Goal: Check status: Check status

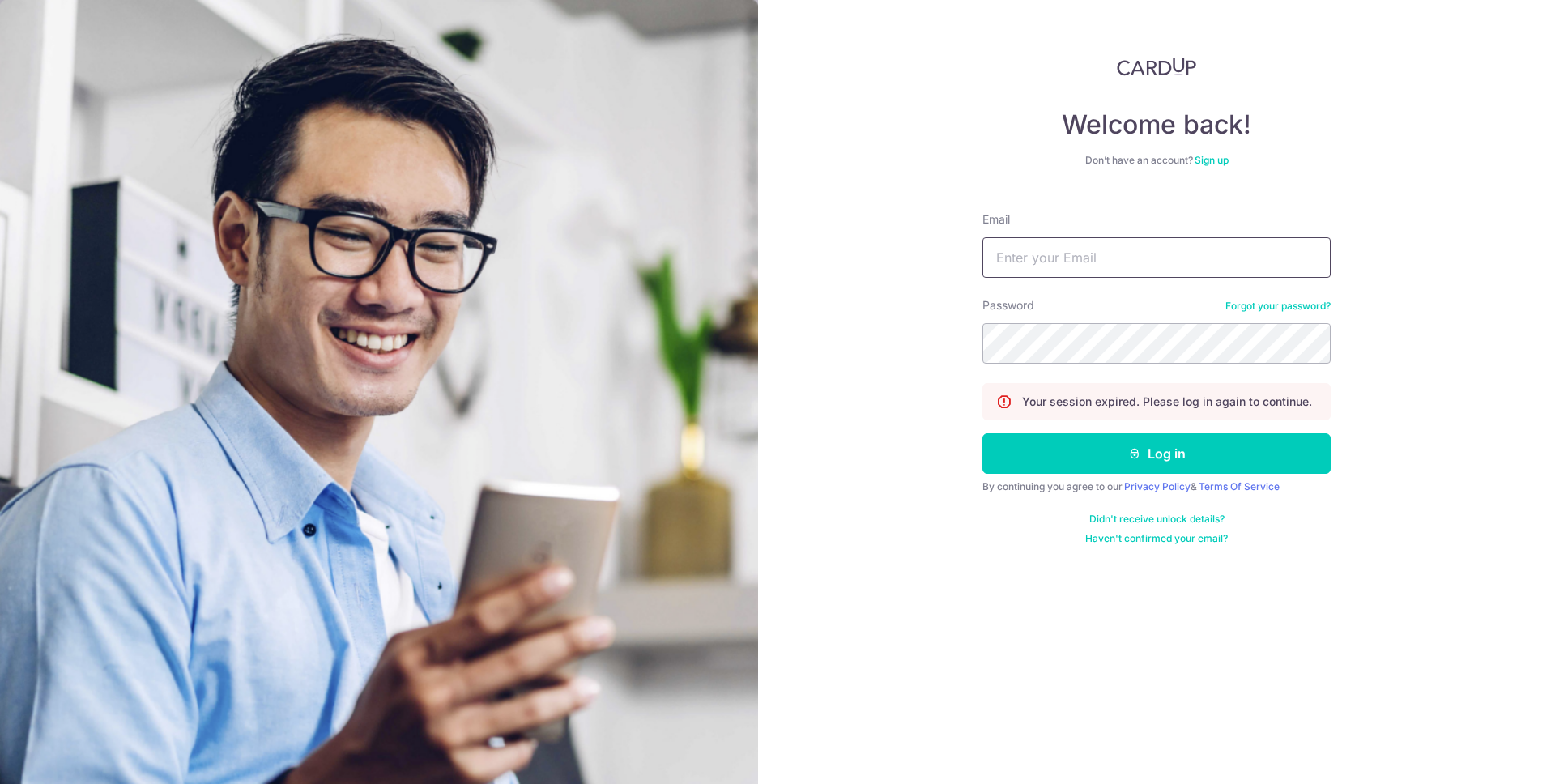
type input "[EMAIL_ADDRESS][DOMAIN_NAME]"
click at [983, 433] on button "Log in" at bounding box center [1157, 453] width 349 height 40
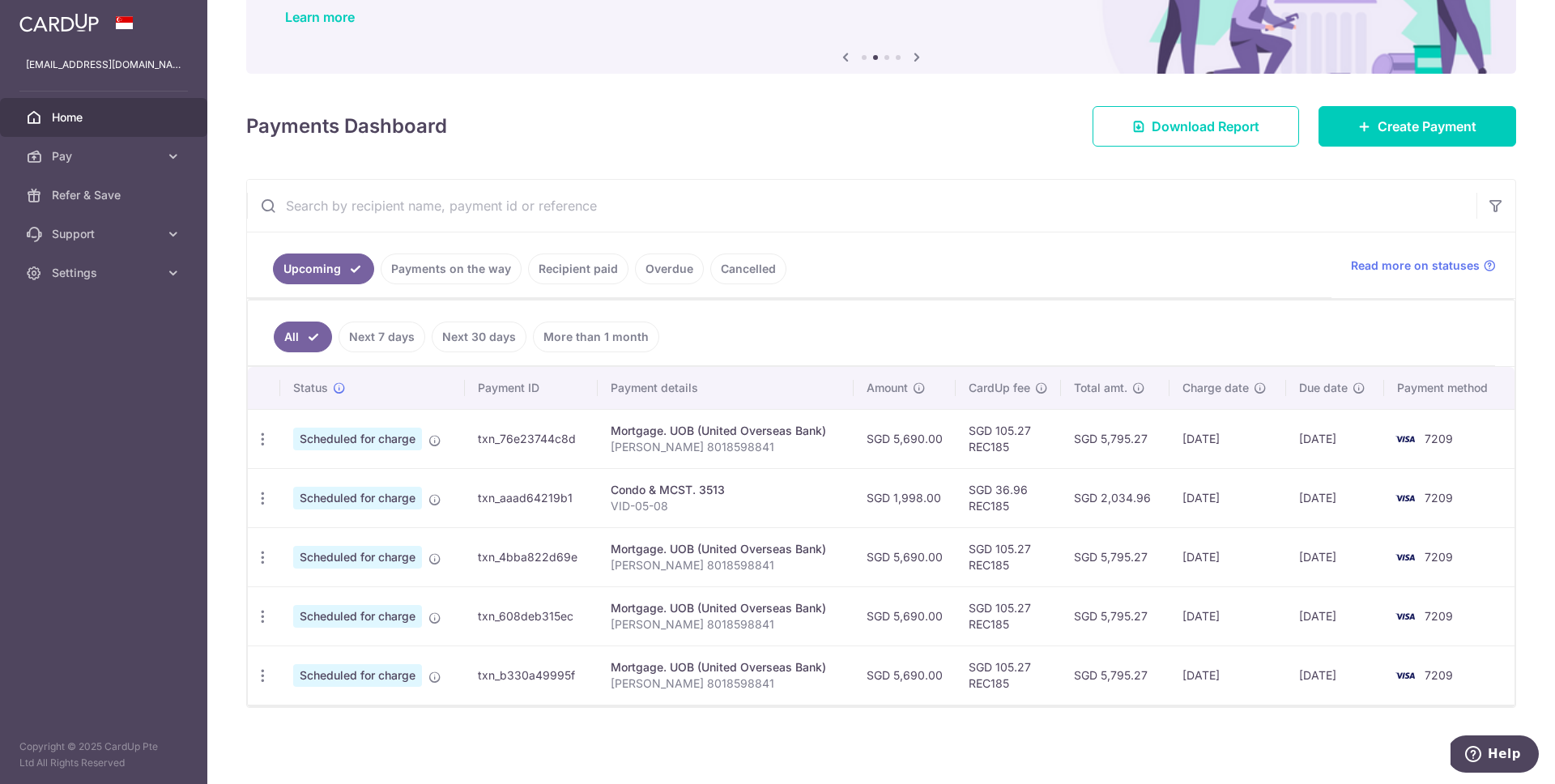
click at [655, 272] on link "Overdue" at bounding box center [669, 268] width 69 height 31
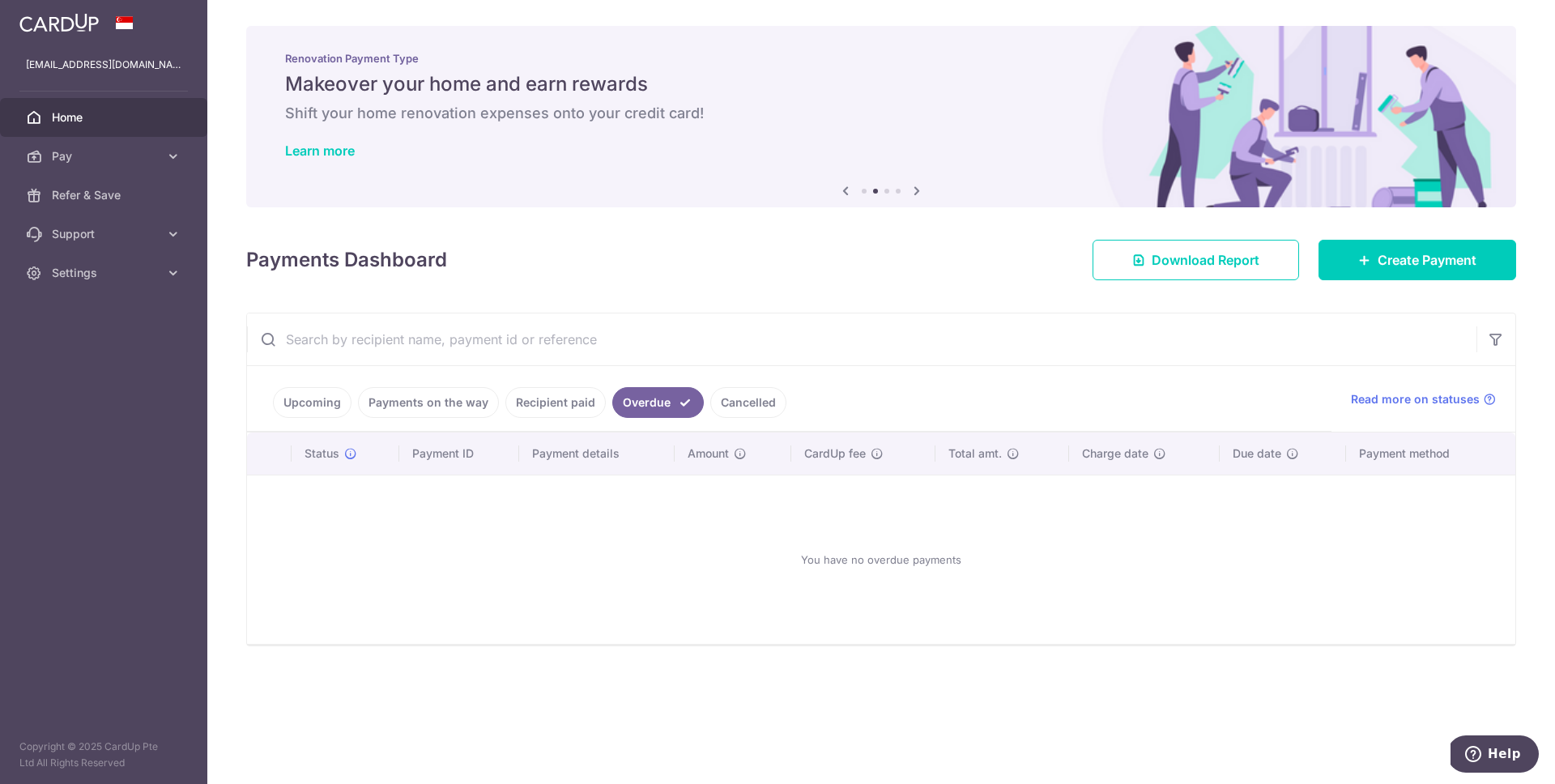
click at [588, 396] on link "Recipient paid" at bounding box center [556, 402] width 101 height 31
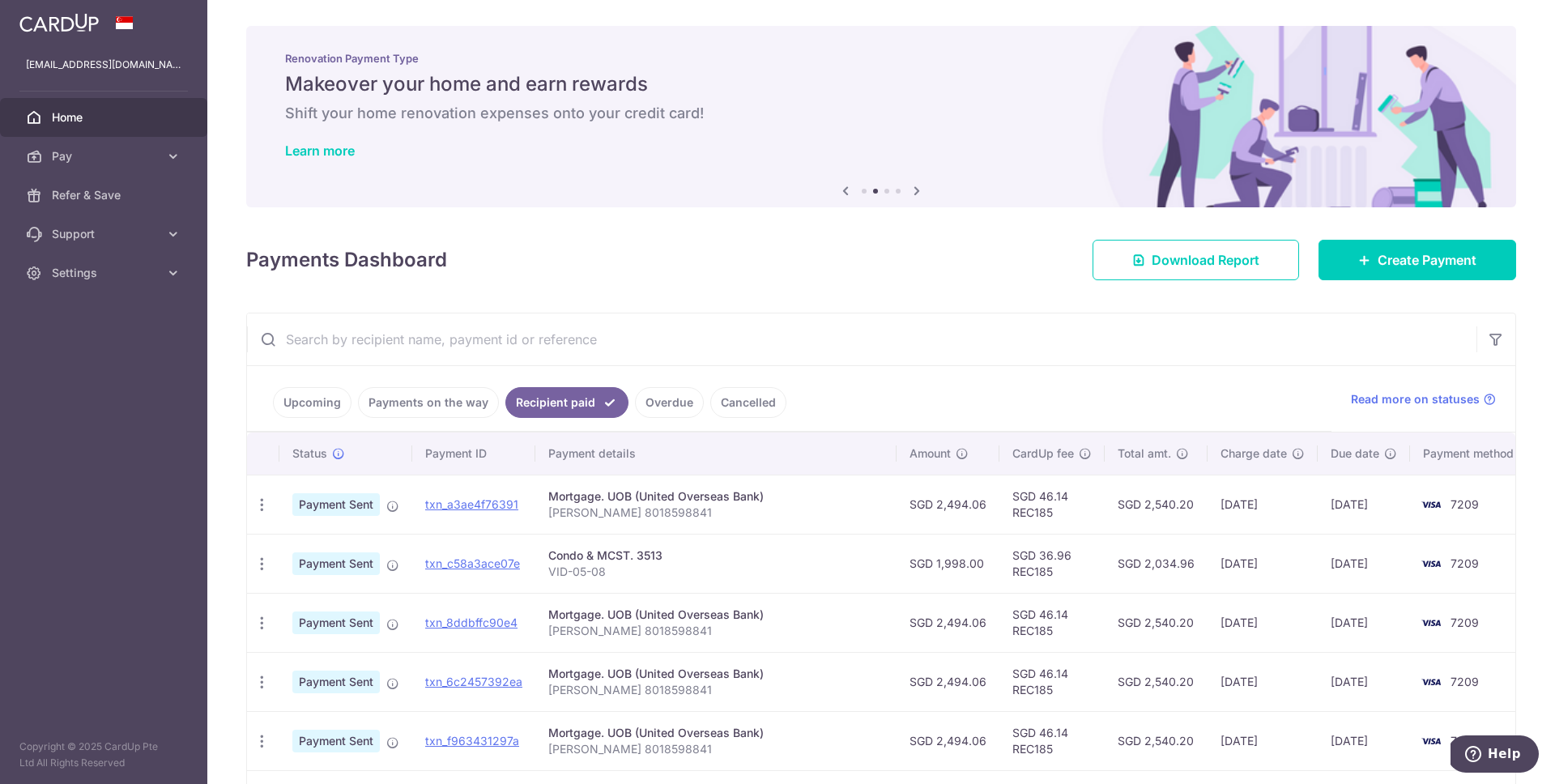
click at [744, 405] on link "Cancelled" at bounding box center [749, 402] width 76 height 31
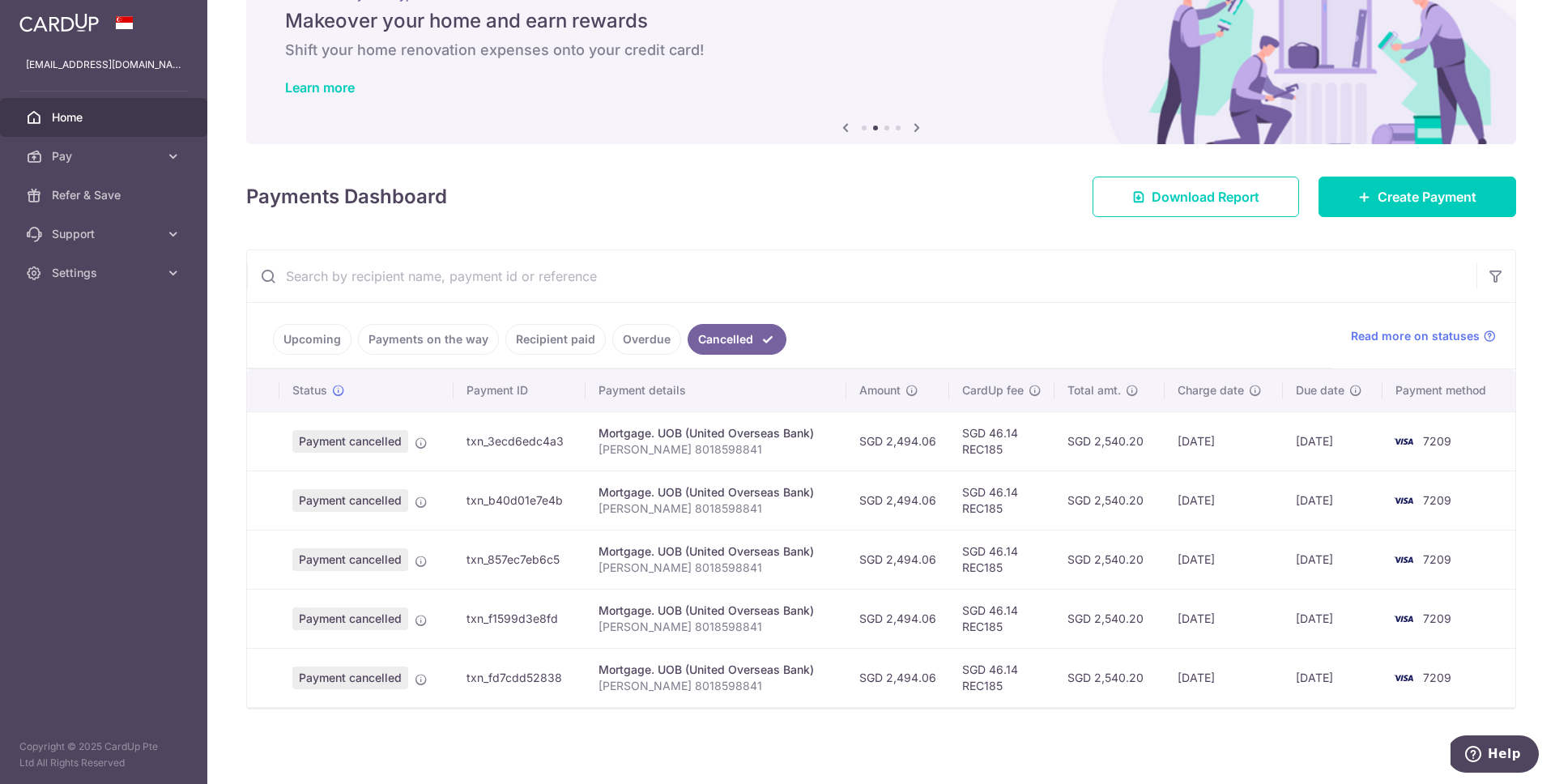
scroll to position [64, 0]
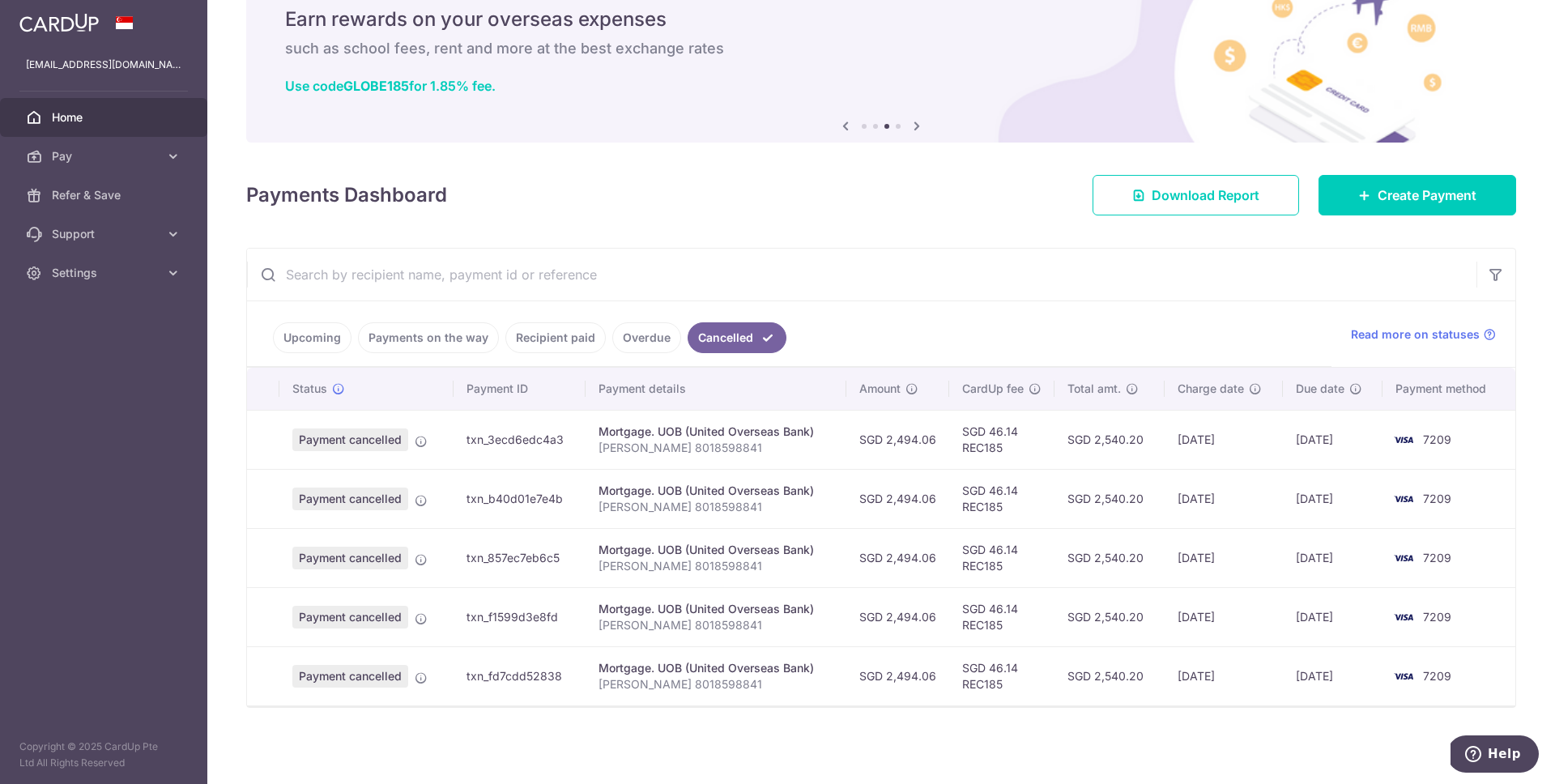
click at [472, 339] on link "Payments on the way" at bounding box center [428, 337] width 141 height 31
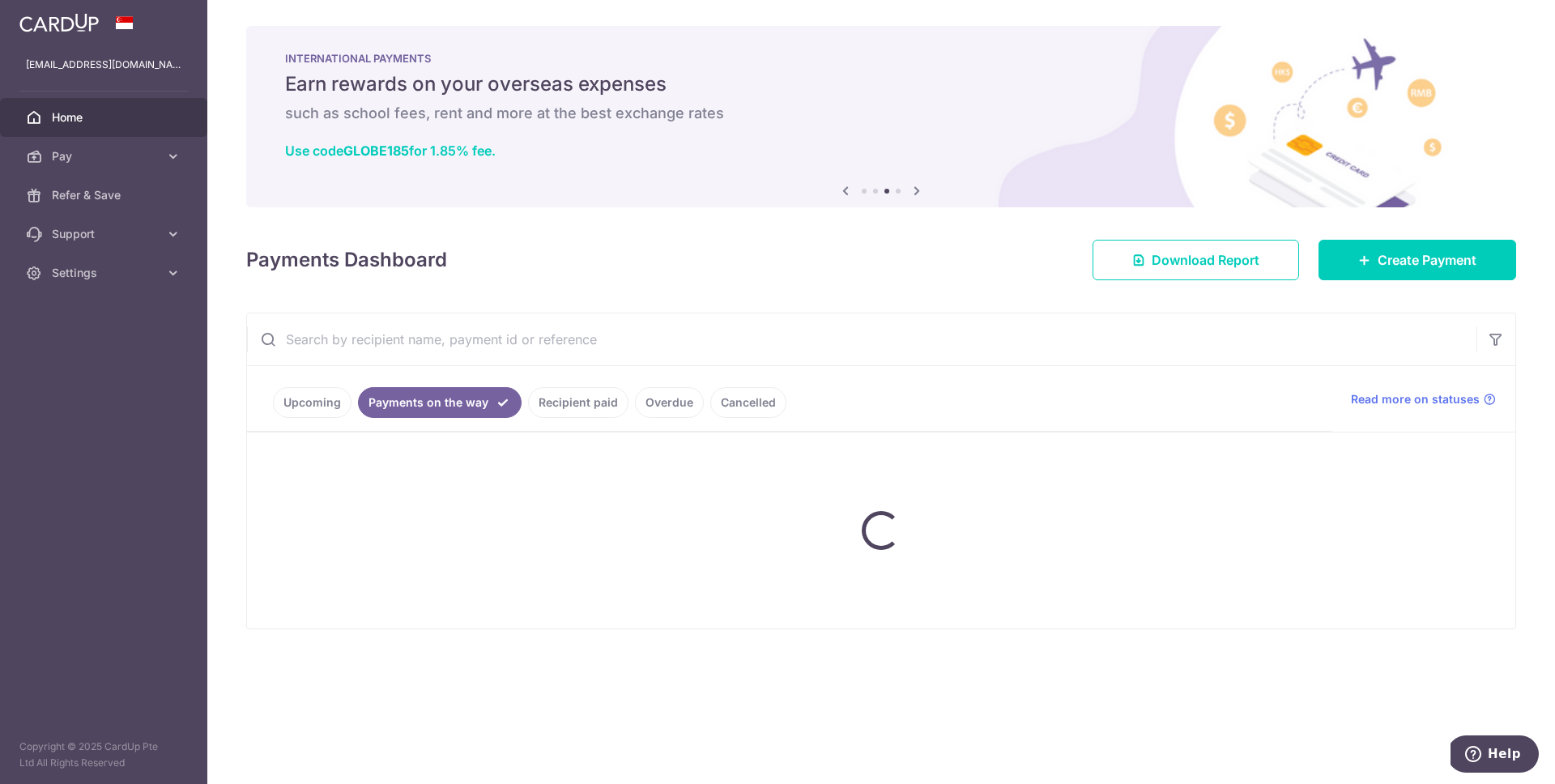
scroll to position [0, 0]
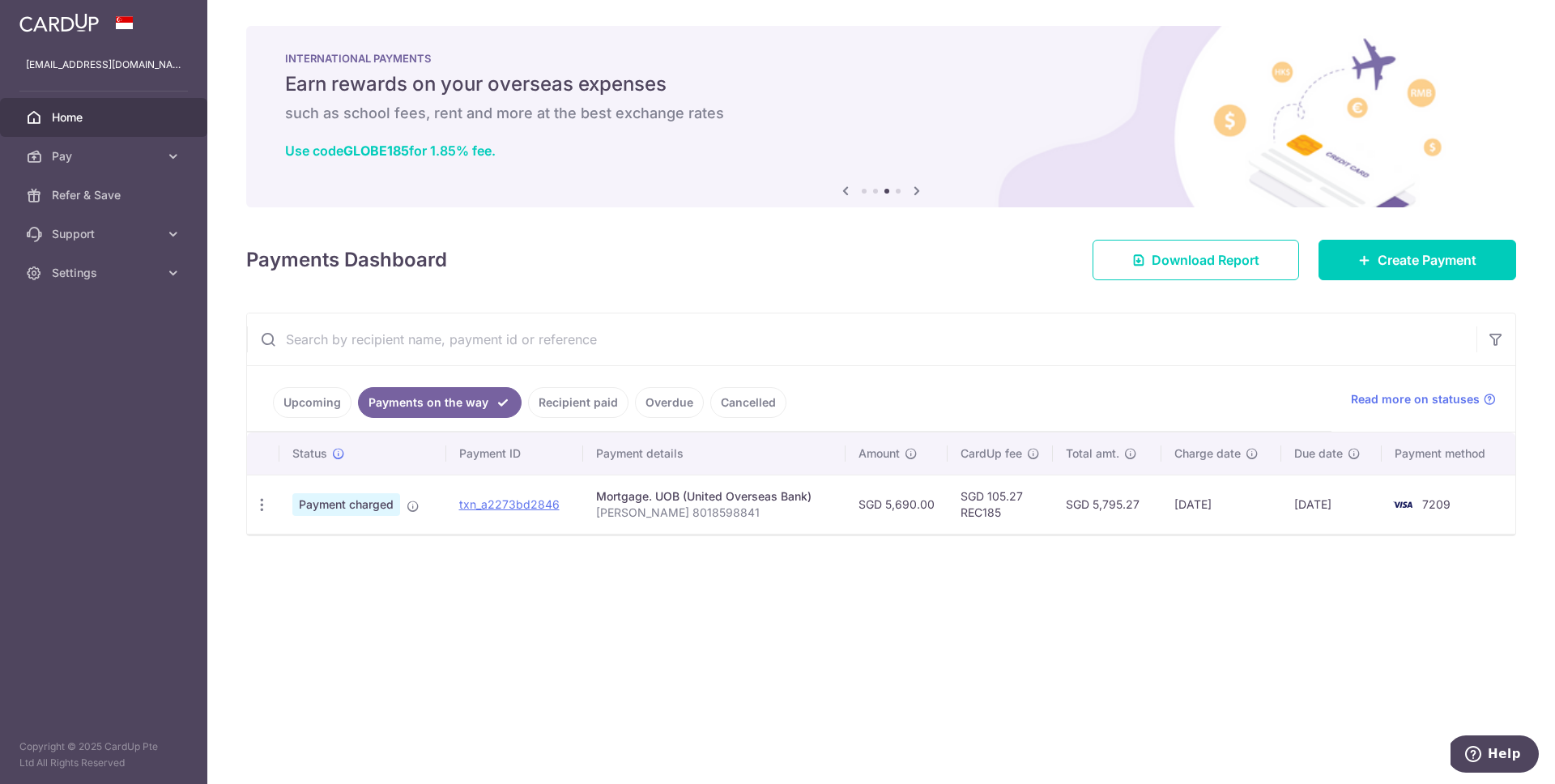
click at [723, 396] on link "Cancelled" at bounding box center [749, 402] width 76 height 31
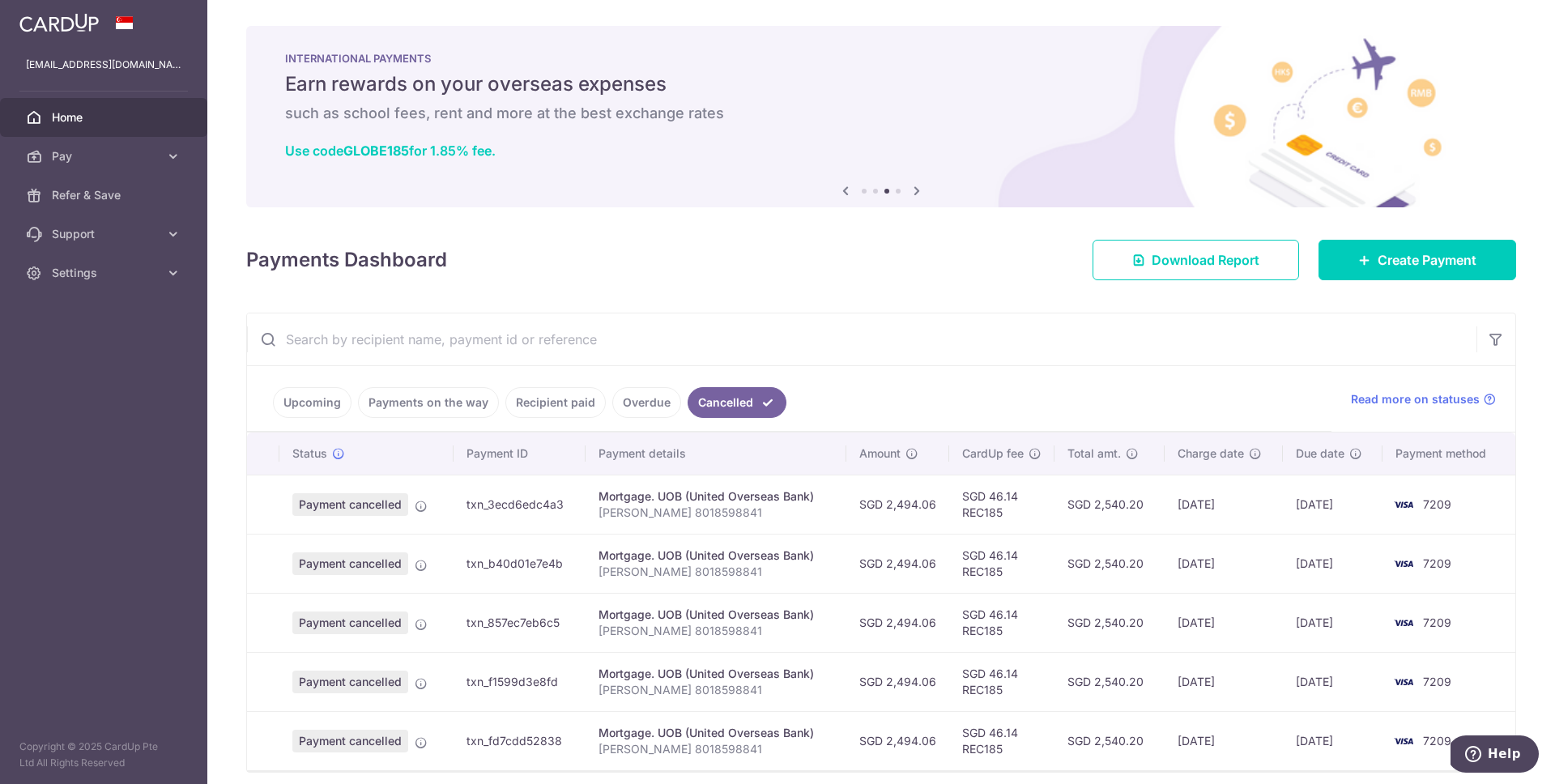
click at [476, 400] on link "Payments on the way" at bounding box center [428, 402] width 141 height 31
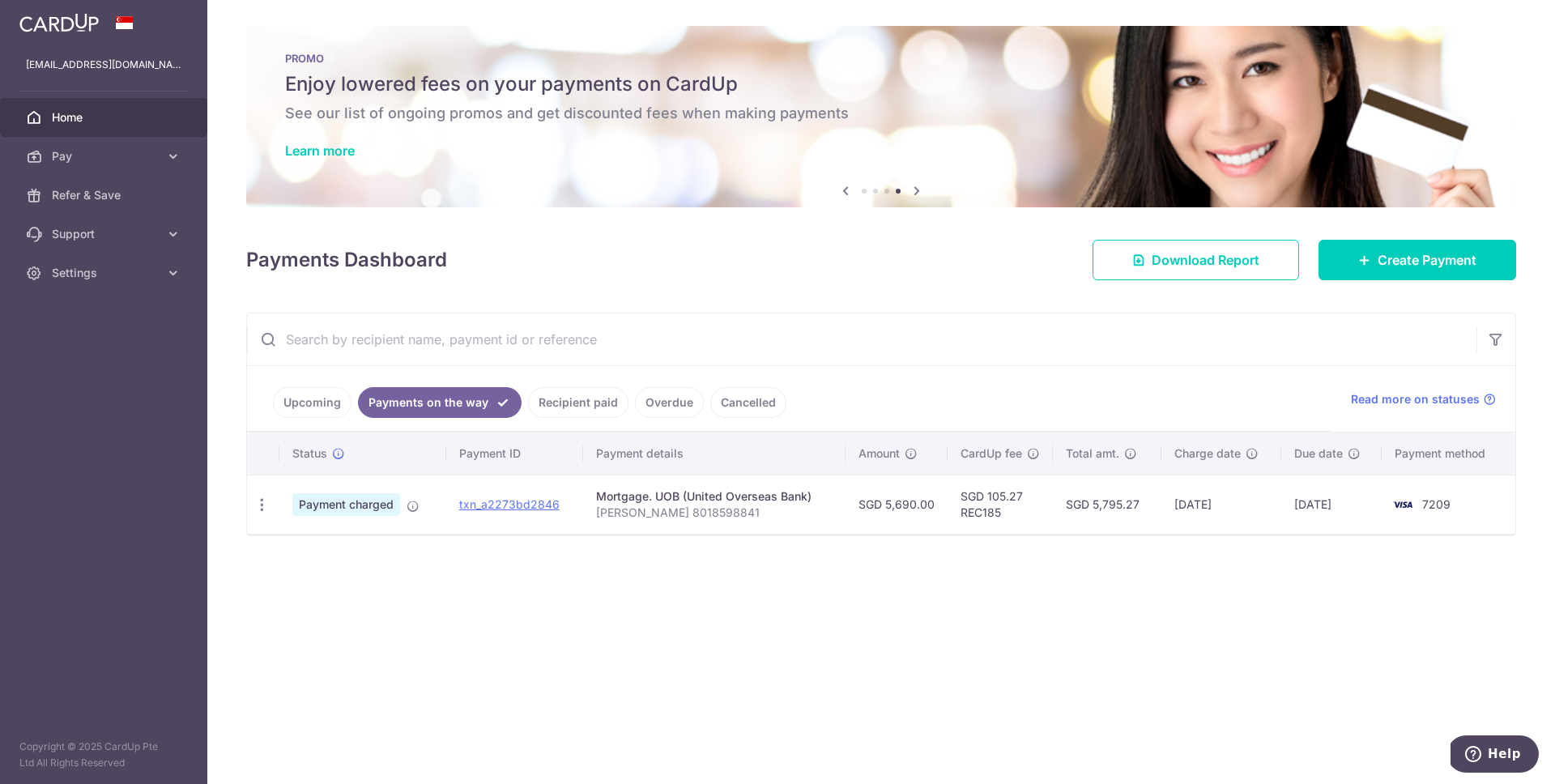
click at [540, 402] on link "Recipient paid" at bounding box center [578, 402] width 101 height 31
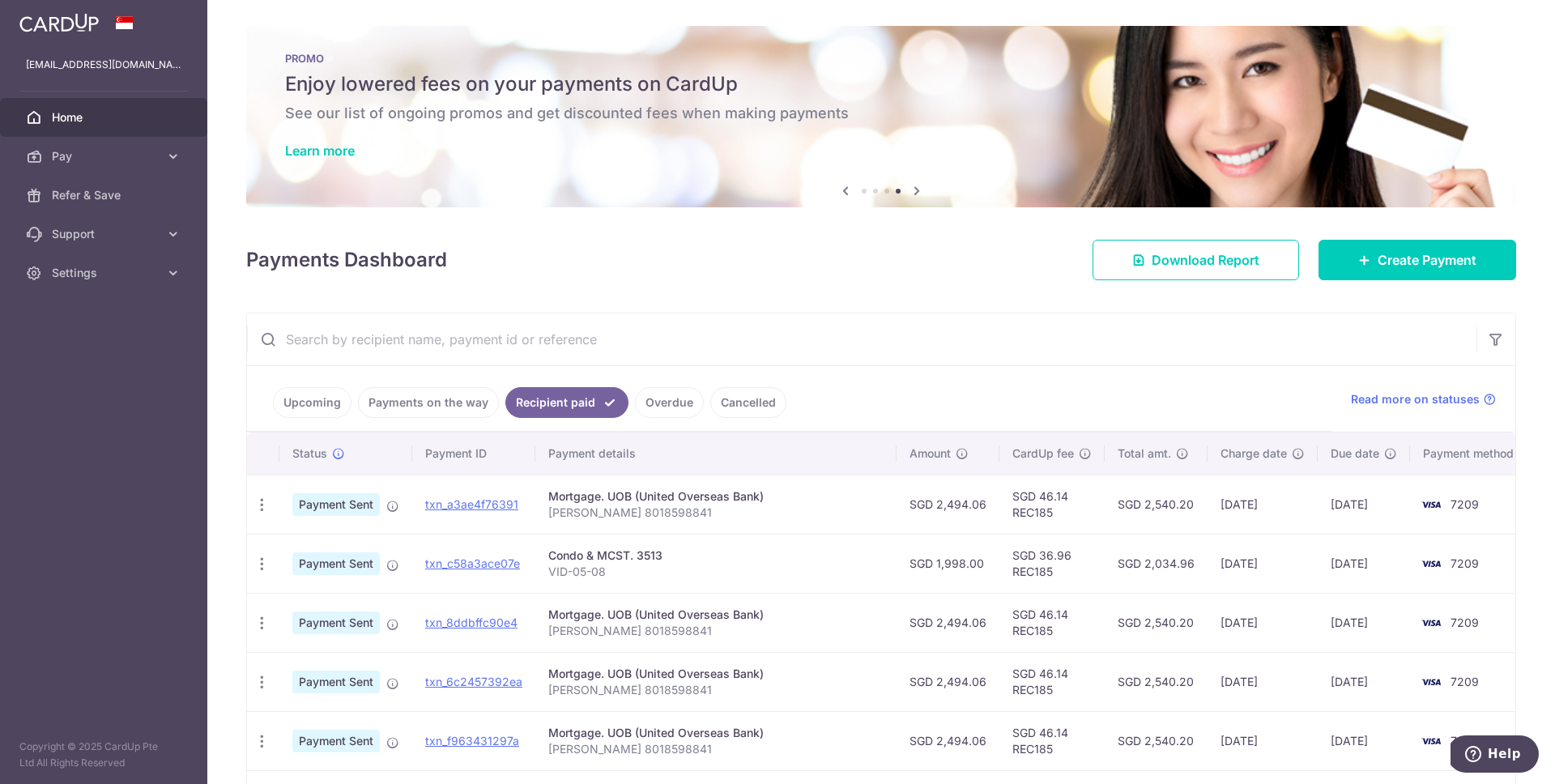
click at [308, 392] on link "Upcoming" at bounding box center [312, 402] width 78 height 31
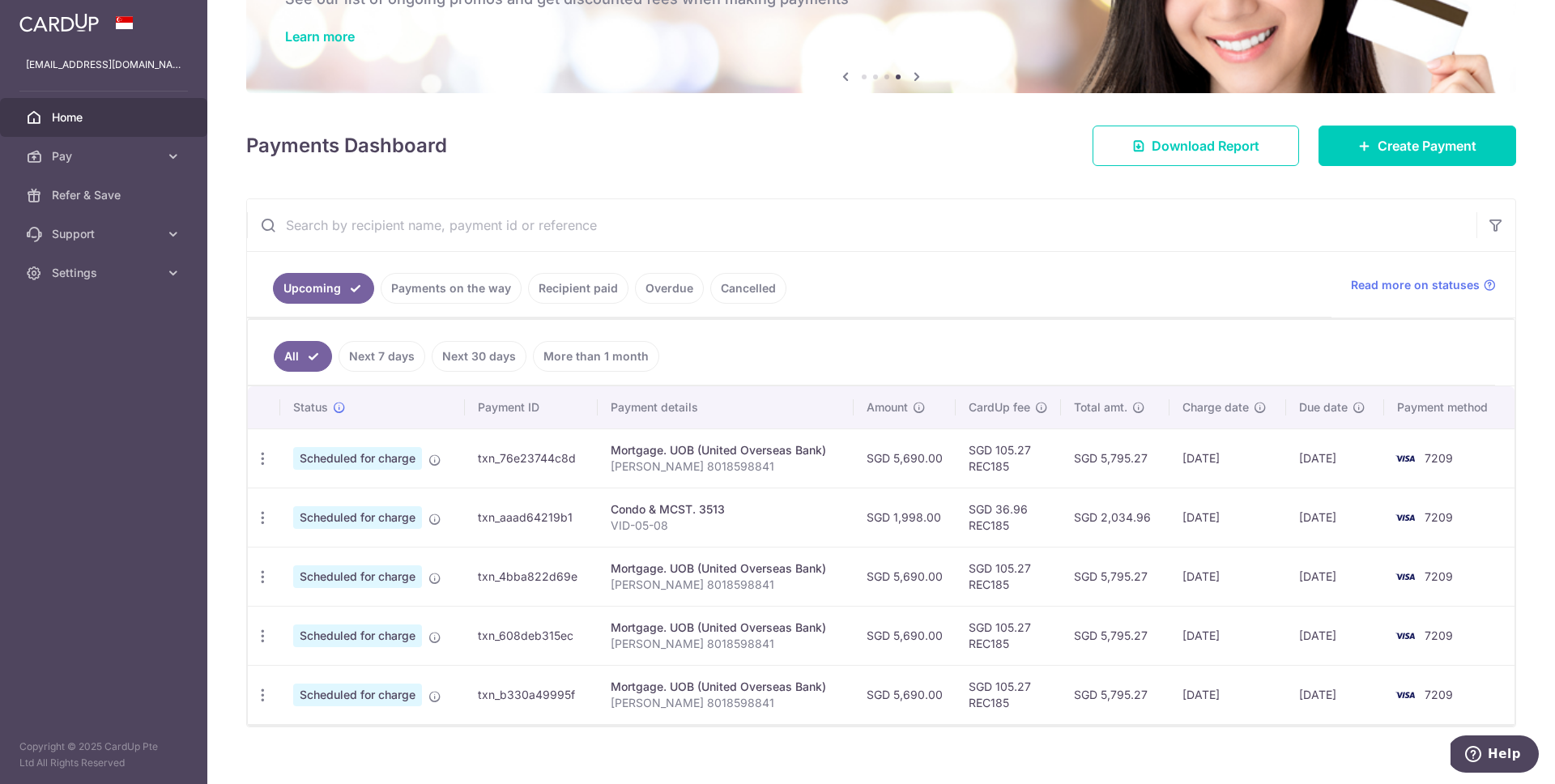
scroll to position [133, 0]
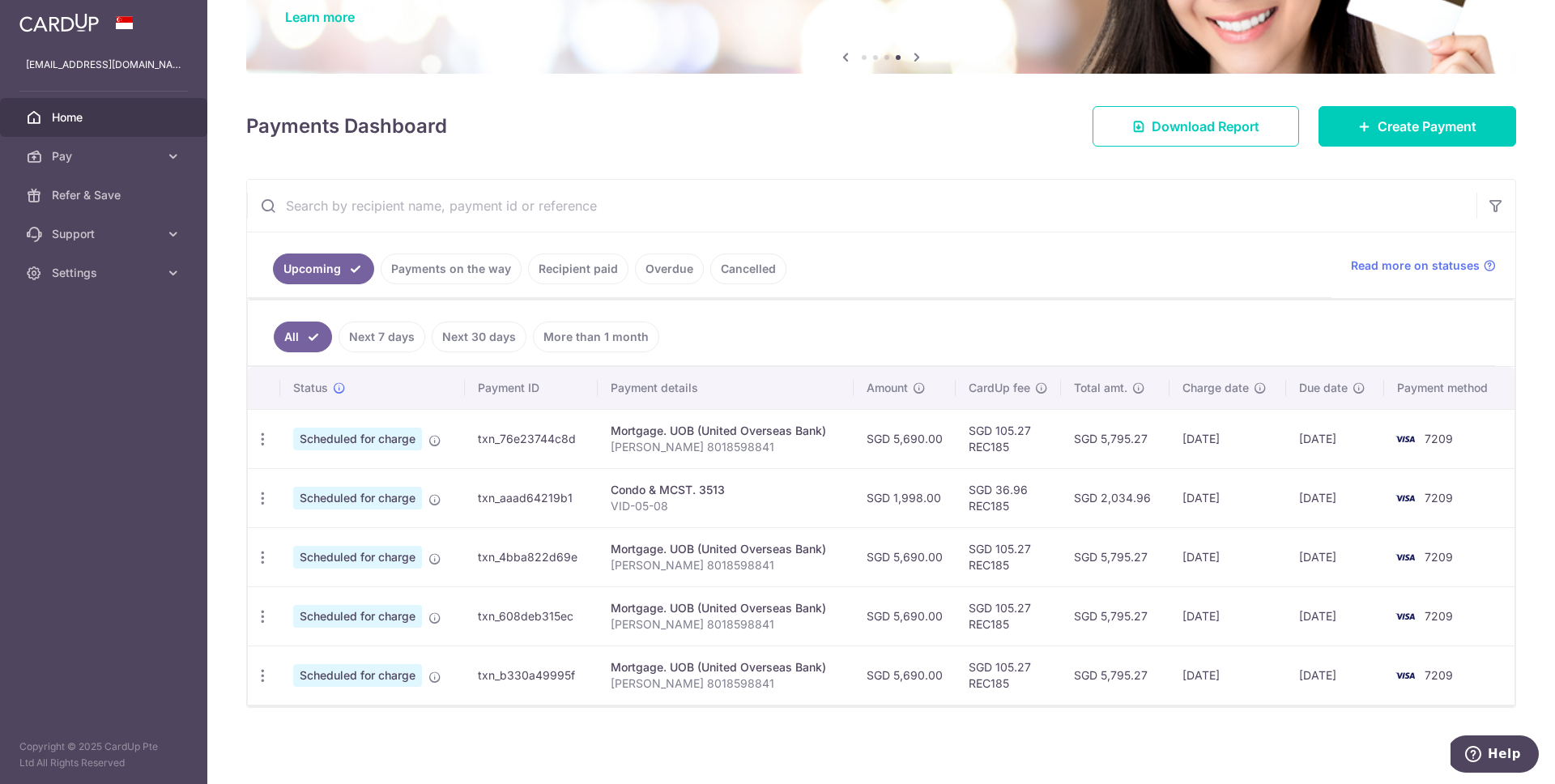
click at [444, 275] on link "Payments on the way" at bounding box center [450, 268] width 141 height 31
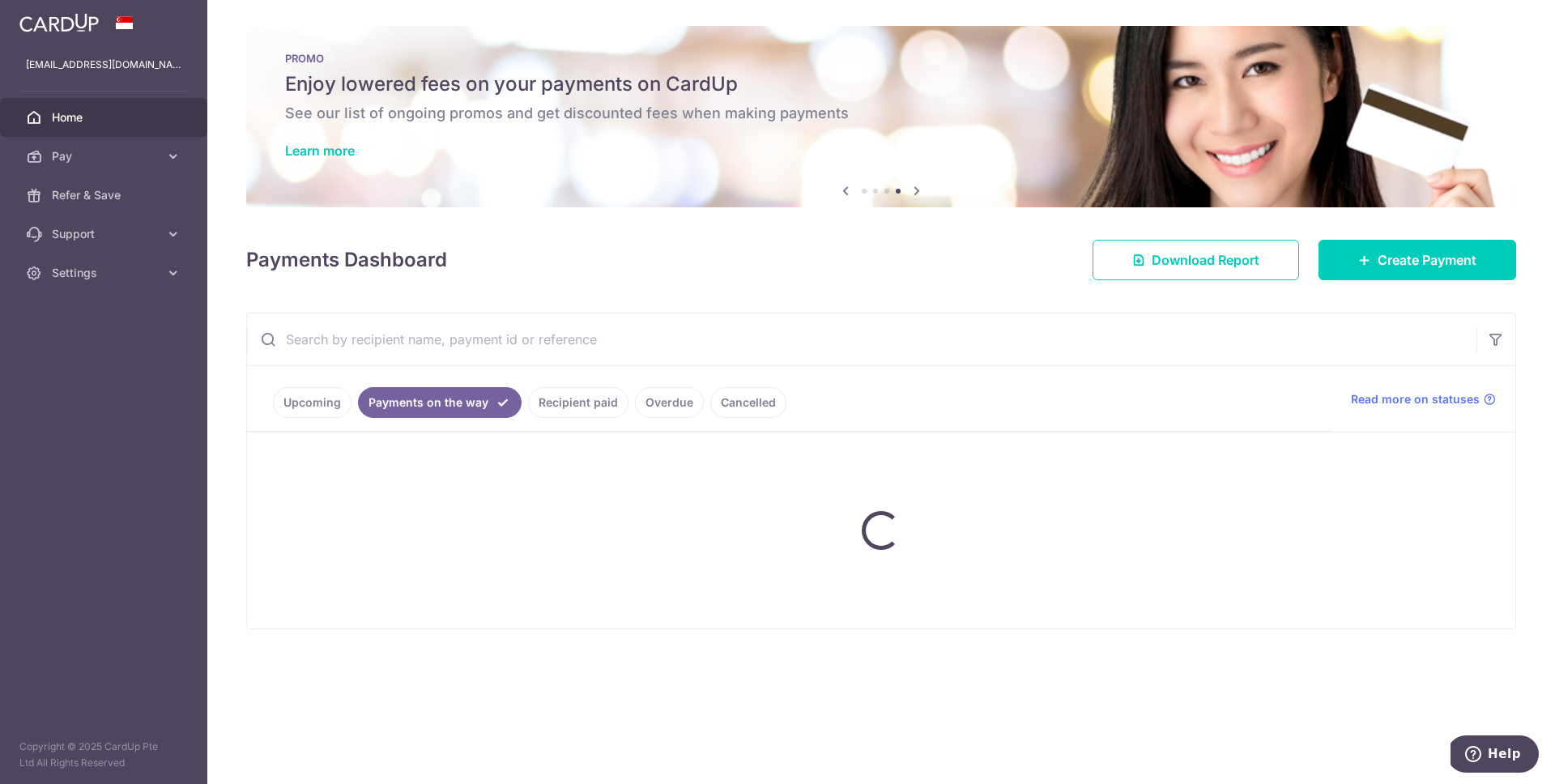
scroll to position [0, 0]
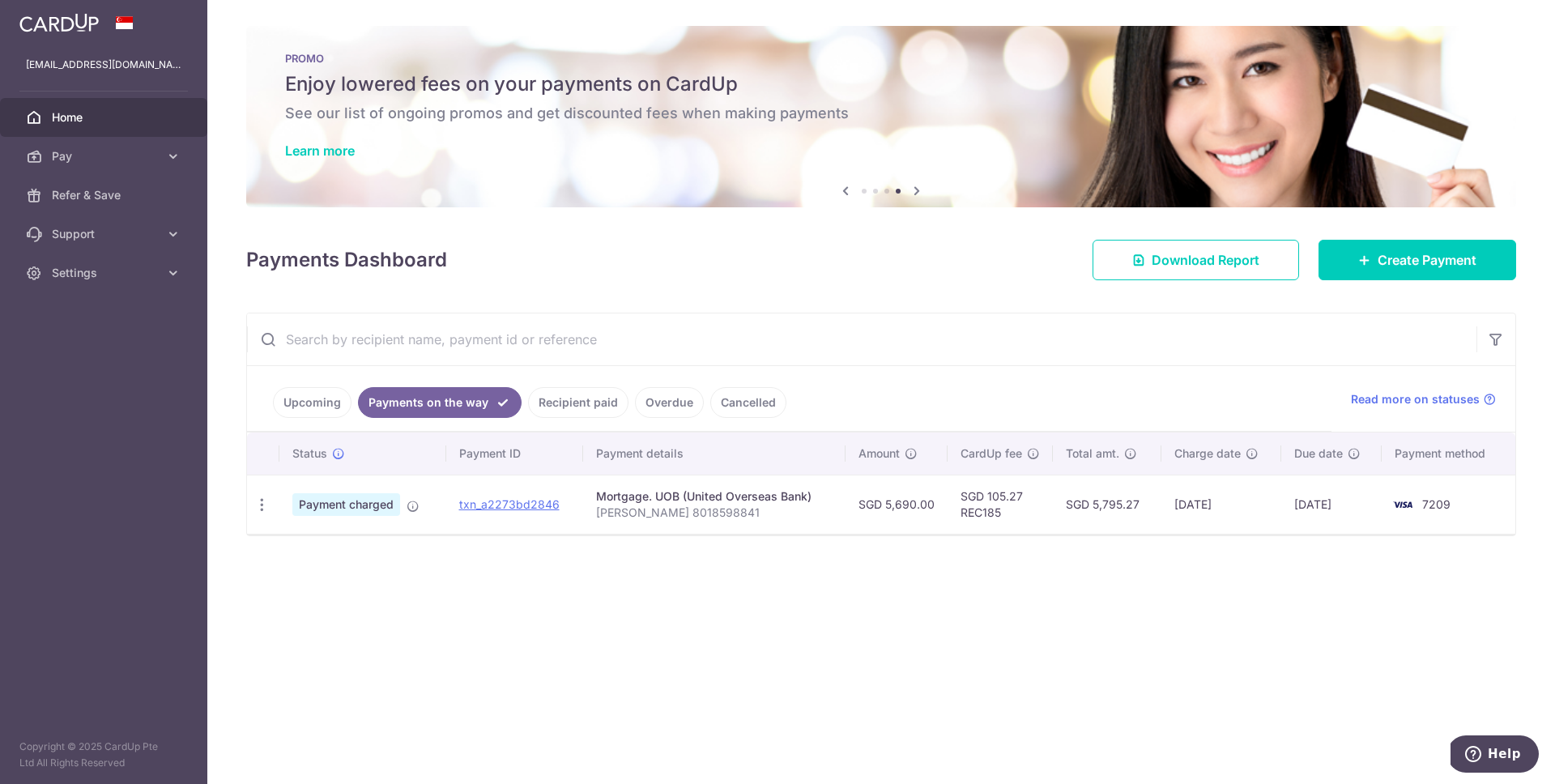
click at [712, 391] on link "Cancelled" at bounding box center [749, 402] width 76 height 31
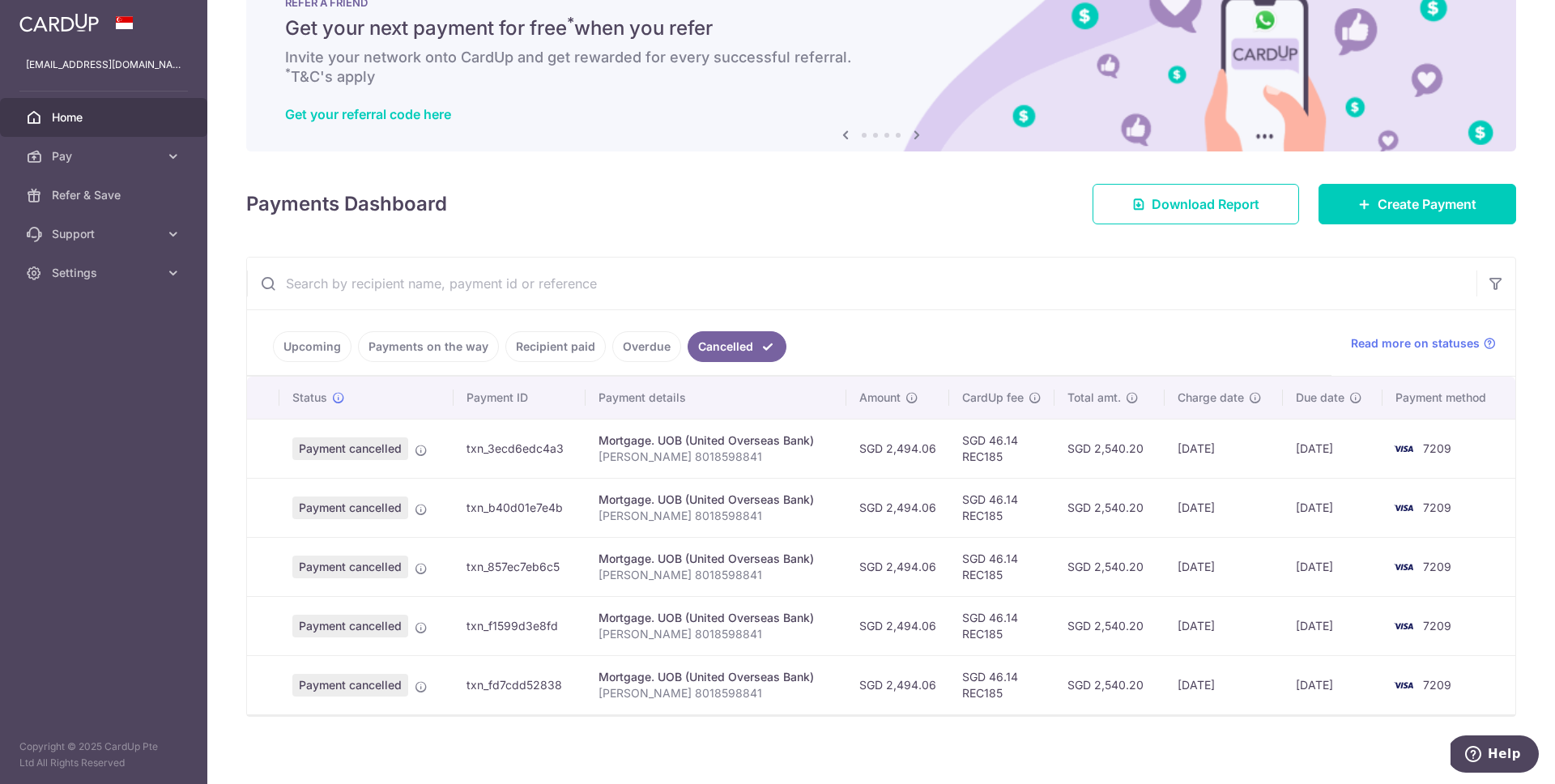
scroll to position [64, 0]
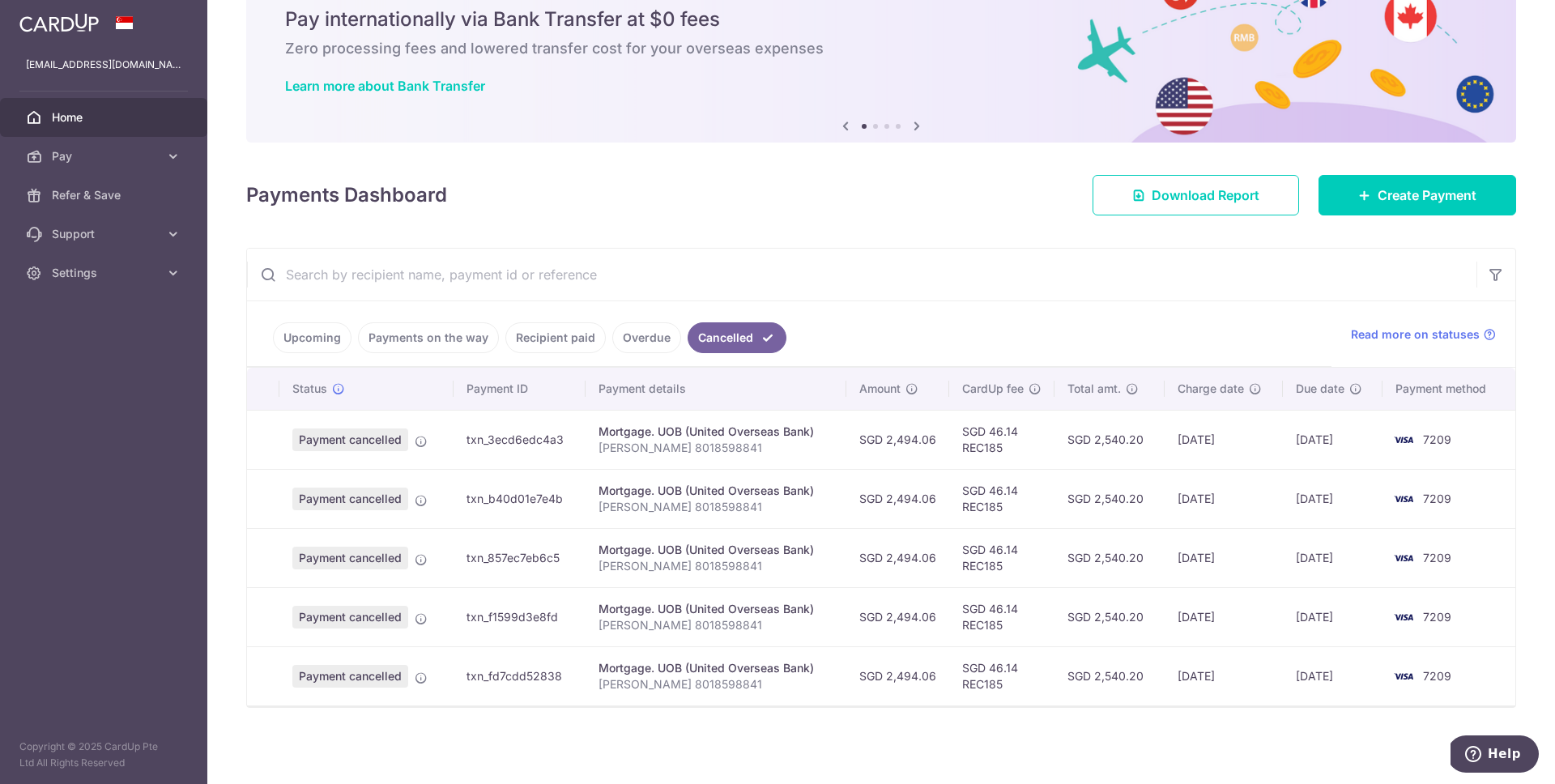
click at [337, 334] on link "Upcoming" at bounding box center [312, 337] width 78 height 31
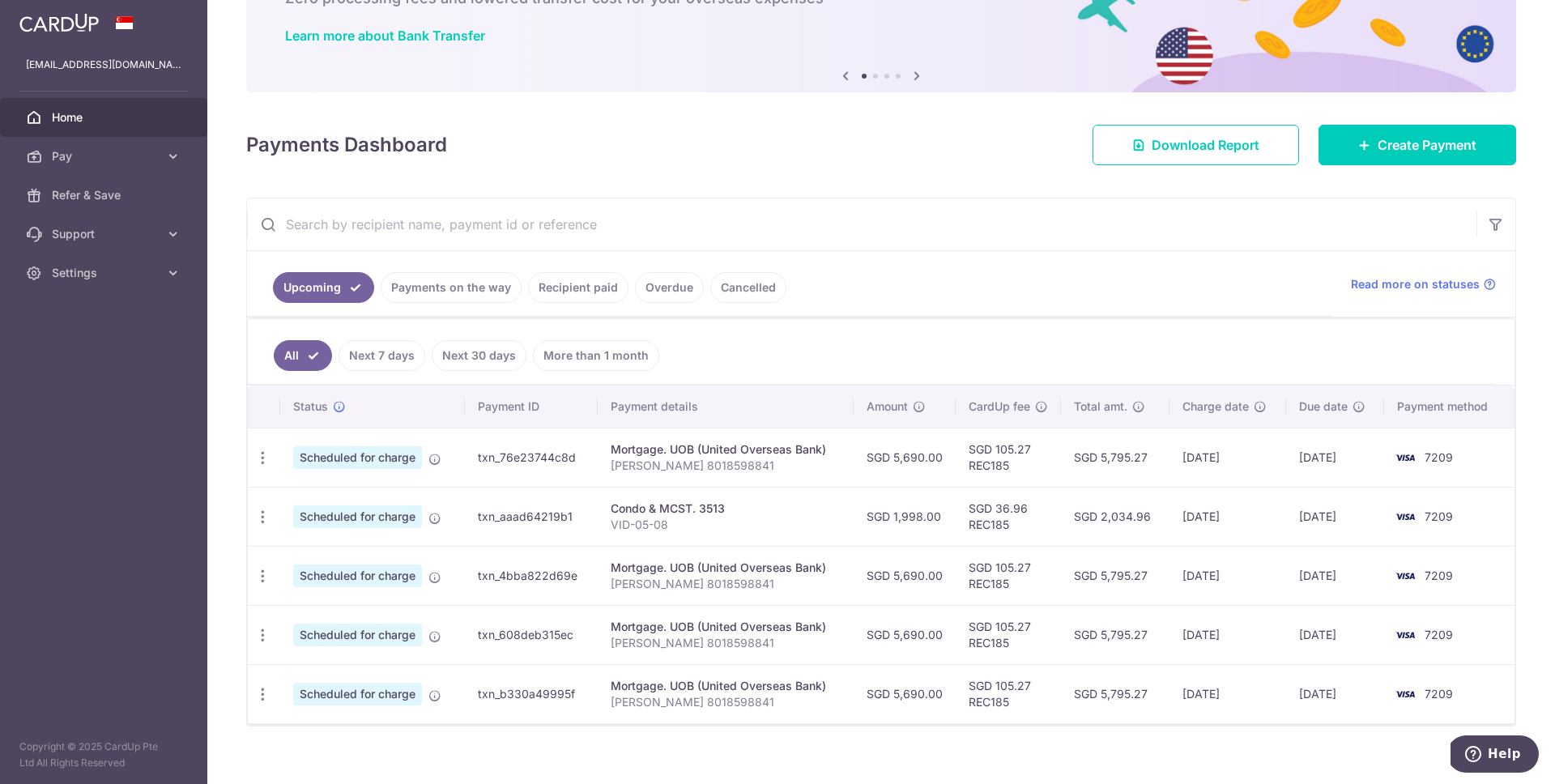
scroll to position [0, 0]
